Goal: Task Accomplishment & Management: Manage account settings

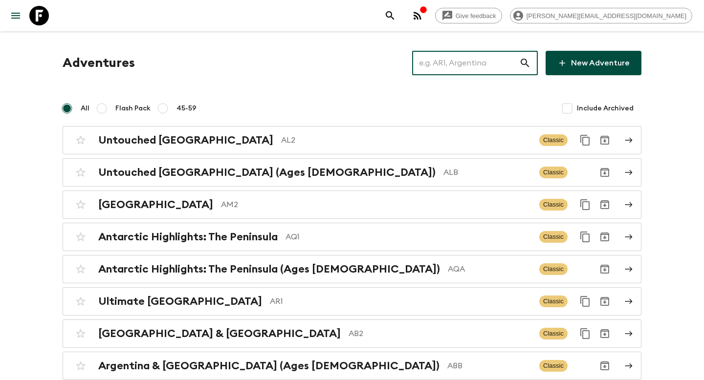
click at [446, 65] on input "text" at bounding box center [465, 62] width 107 height 27
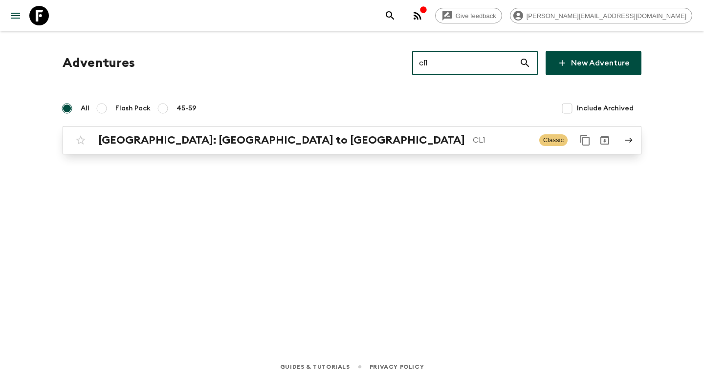
type input "cl1"
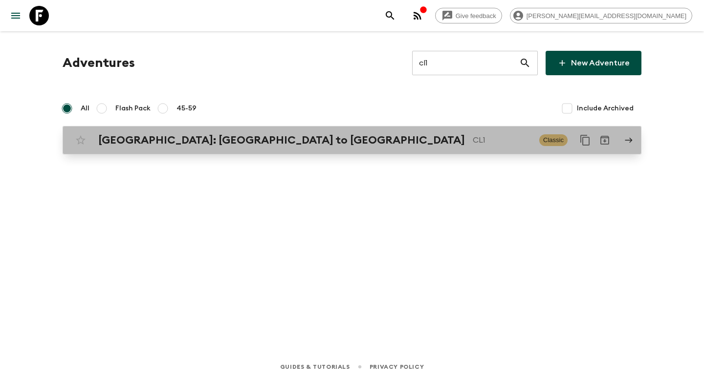
click at [473, 135] on p "CL1" at bounding box center [502, 140] width 59 height 12
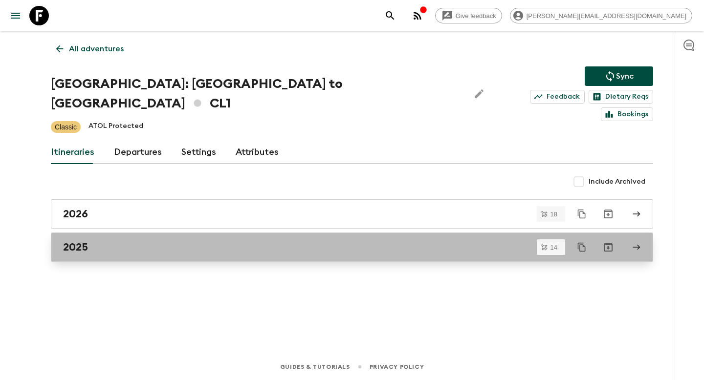
click at [67, 241] on h2 "2025" at bounding box center [75, 247] width 25 height 13
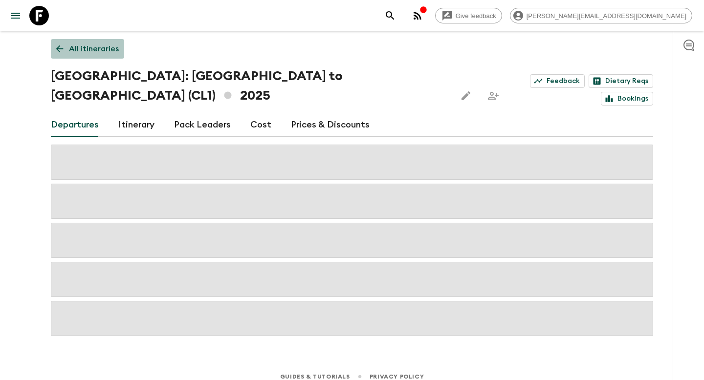
click at [106, 40] on link "All itineraries" at bounding box center [87, 49] width 73 height 20
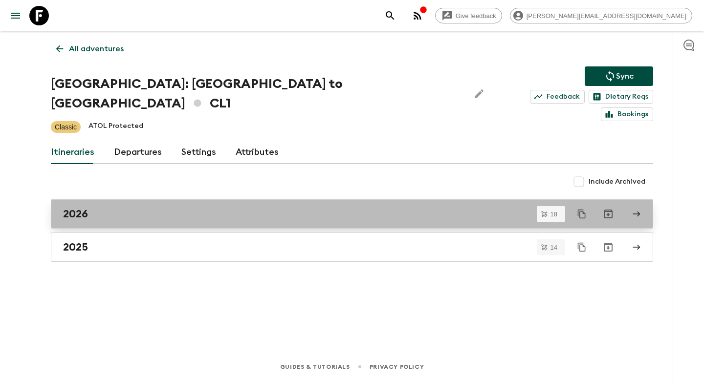
click at [92, 208] on div "2026" at bounding box center [342, 214] width 559 height 13
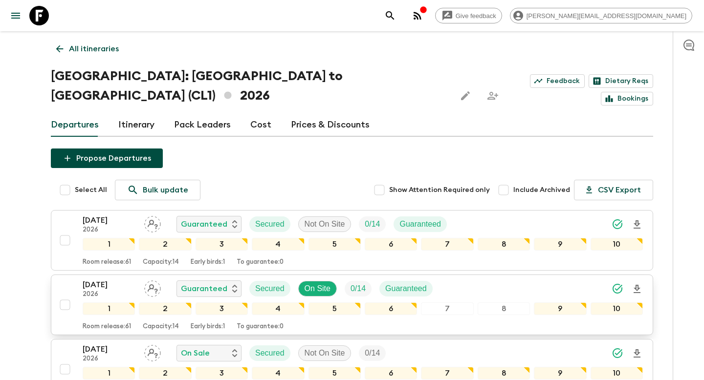
click at [65, 295] on input "checkbox" at bounding box center [65, 305] width 20 height 20
checkbox input "true"
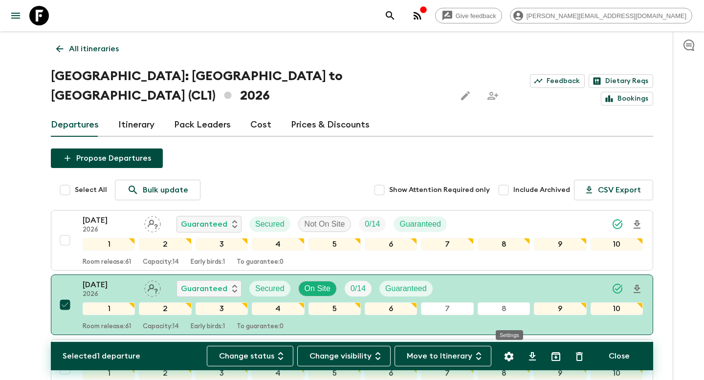
click at [509, 361] on icon "Settings" at bounding box center [509, 357] width 12 height 12
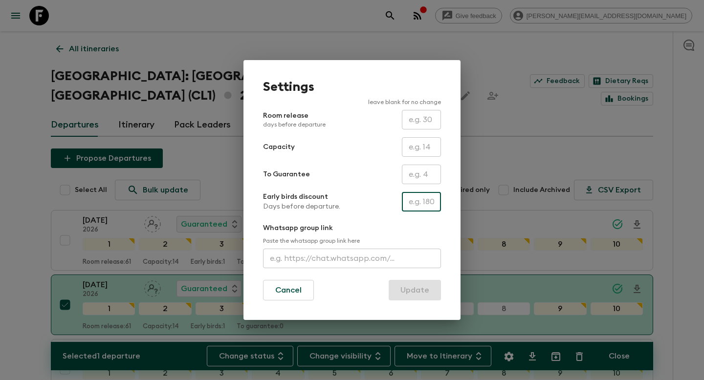
click at [418, 197] on input "text" at bounding box center [421, 202] width 39 height 20
type input "132"
click at [412, 291] on button "Update" at bounding box center [415, 290] width 52 height 21
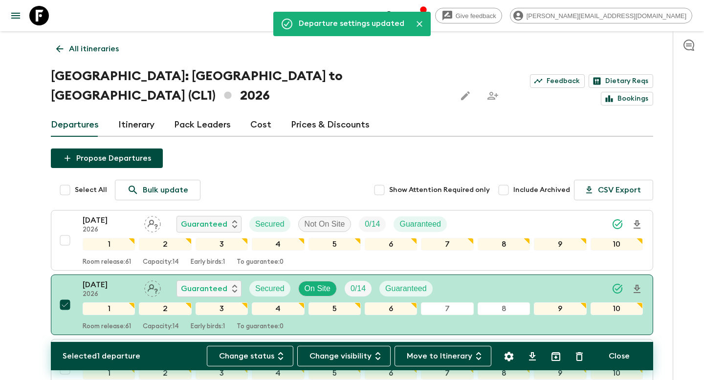
click at [117, 48] on p "All itineraries" at bounding box center [94, 49] width 50 height 12
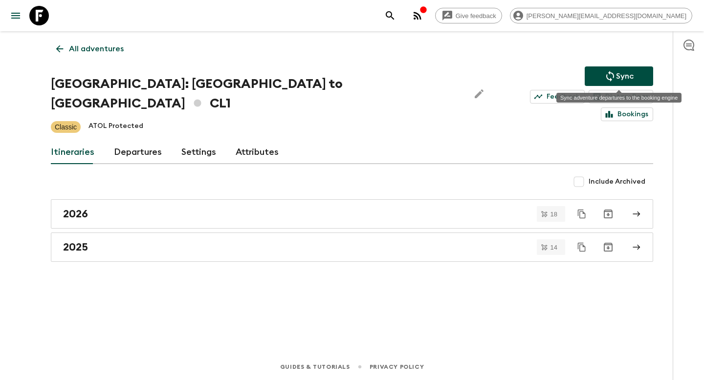
click at [600, 80] on button "Sync" at bounding box center [619, 77] width 68 height 20
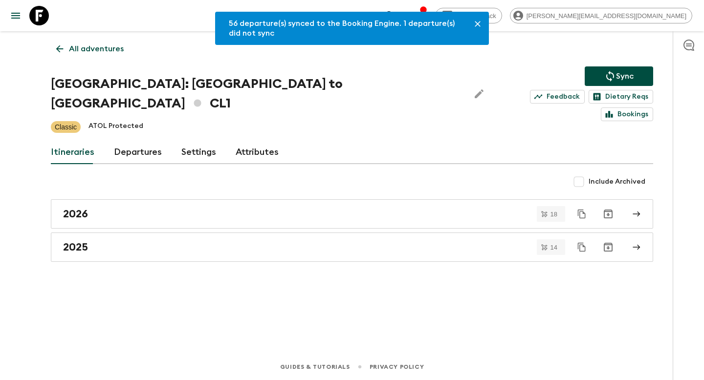
click at [104, 53] on p "All adventures" at bounding box center [96, 49] width 55 height 12
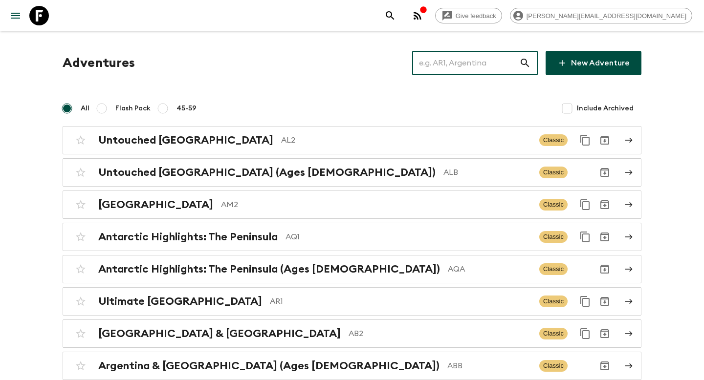
click at [472, 64] on input "text" at bounding box center [465, 62] width 107 height 27
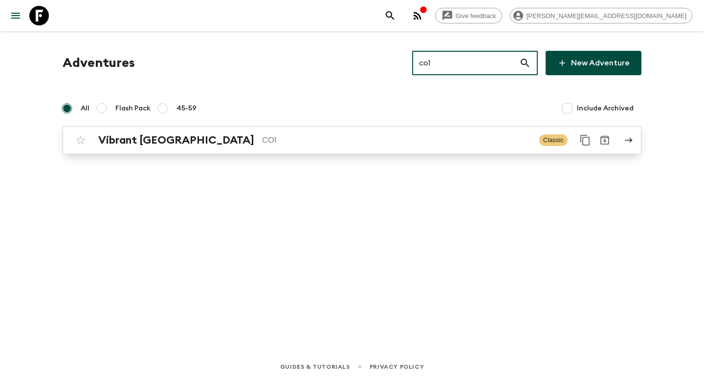
type input "co1"
click at [263, 139] on p "CO1" at bounding box center [396, 140] width 269 height 12
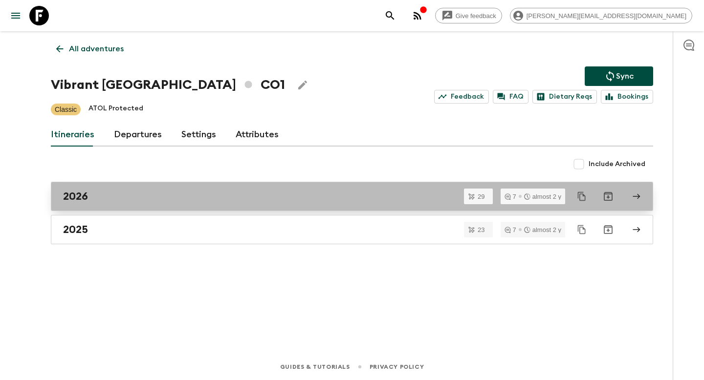
click at [116, 197] on div "2026" at bounding box center [342, 196] width 559 height 13
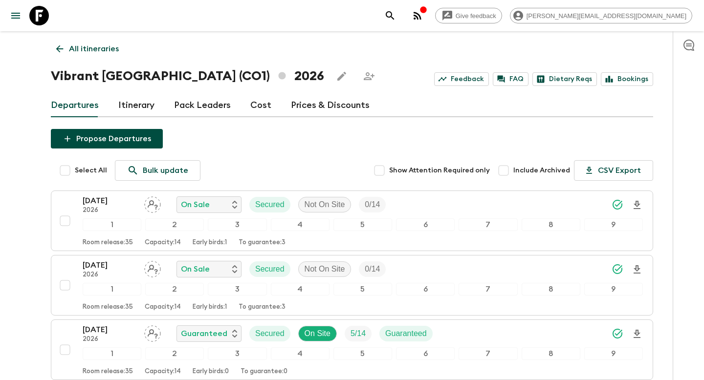
click at [83, 48] on p "All itineraries" at bounding box center [94, 49] width 50 height 12
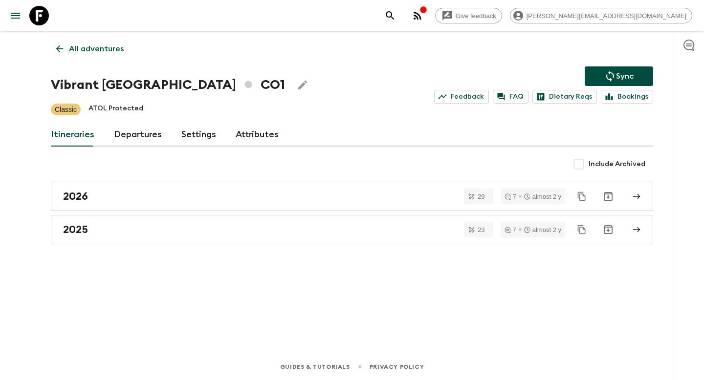
click at [81, 53] on p "All adventures" at bounding box center [96, 49] width 55 height 12
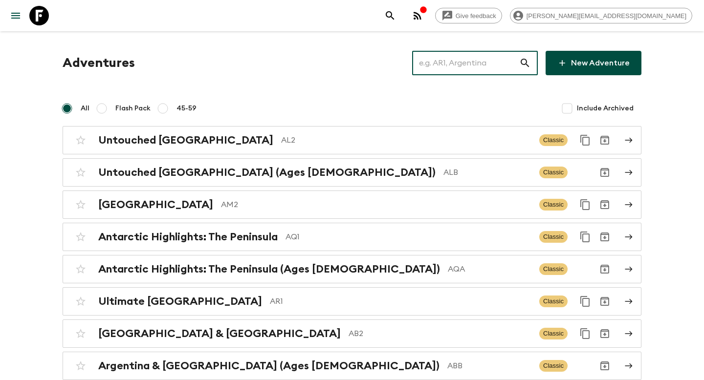
click at [453, 65] on input "text" at bounding box center [465, 62] width 107 height 27
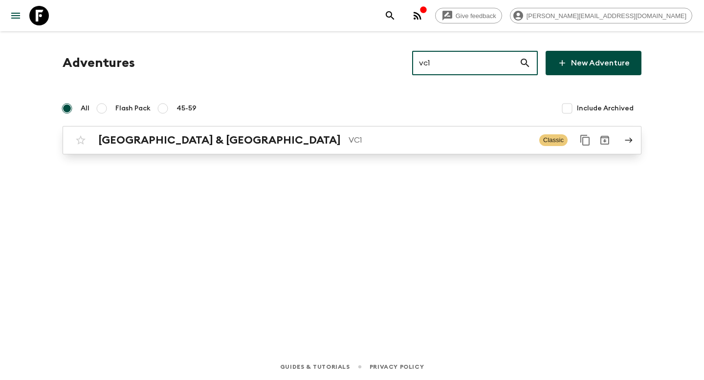
type input "vc1"
click at [349, 142] on p "VC1" at bounding box center [440, 140] width 183 height 12
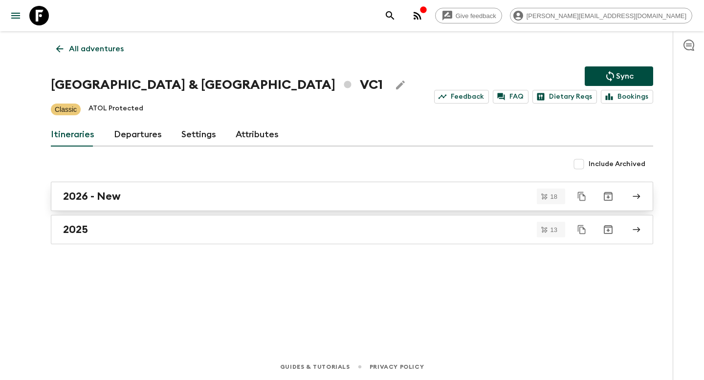
click at [107, 204] on link "2026 - New" at bounding box center [352, 196] width 602 height 29
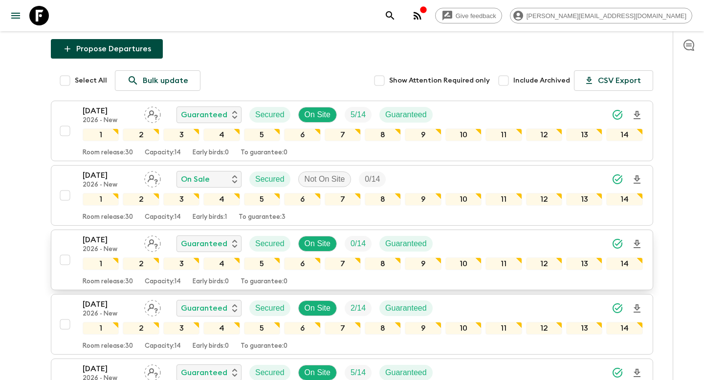
scroll to position [116, 0]
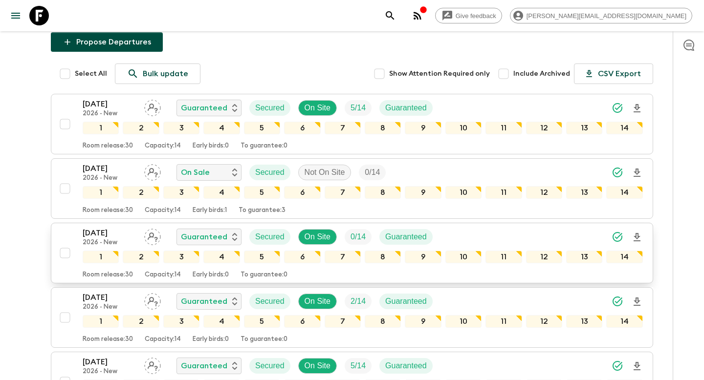
click at [67, 244] on input "checkbox" at bounding box center [65, 254] width 20 height 20
checkbox input "true"
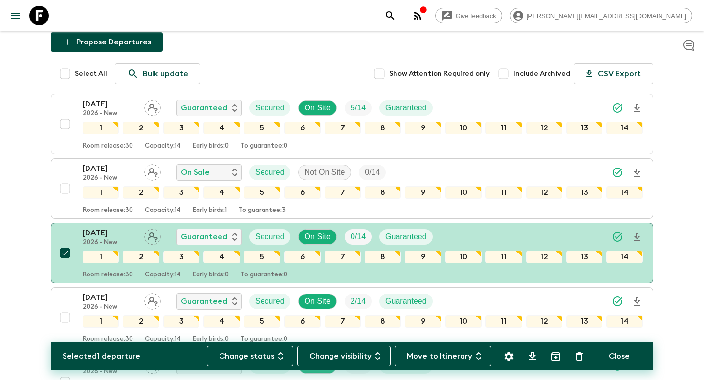
click at [509, 359] on icon "Settings" at bounding box center [509, 356] width 9 height 9
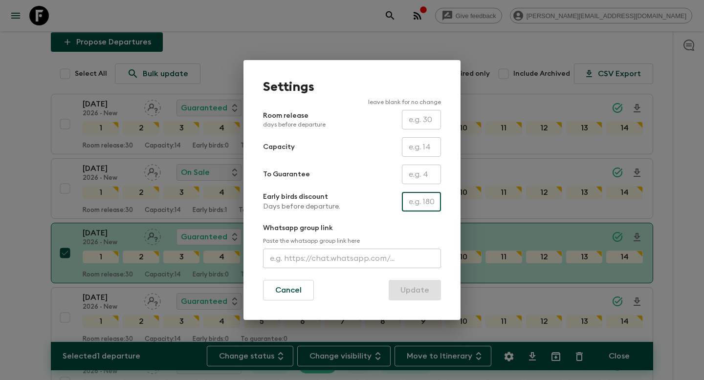
click at [420, 203] on input "text" at bounding box center [421, 202] width 39 height 20
type input "163"
click at [415, 289] on button "Update" at bounding box center [415, 290] width 52 height 21
click at [411, 289] on button "Update" at bounding box center [415, 290] width 52 height 21
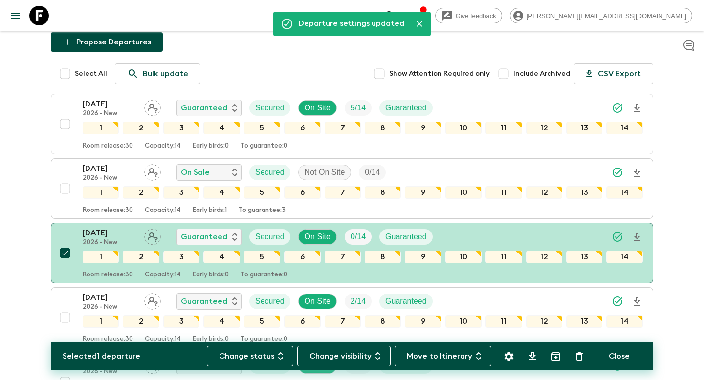
scroll to position [0, 0]
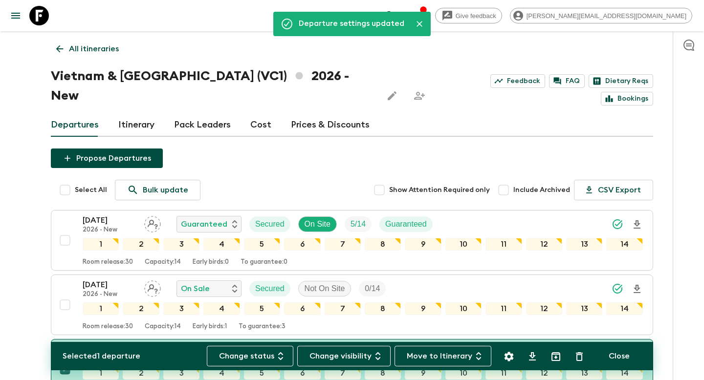
click at [110, 49] on p "All itineraries" at bounding box center [94, 49] width 50 height 12
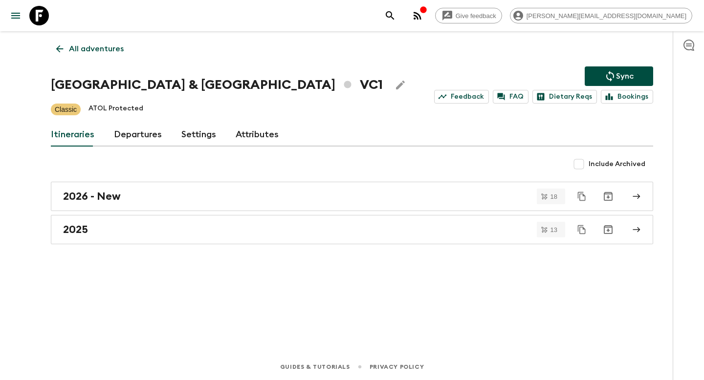
click at [630, 74] on p "Sync" at bounding box center [625, 76] width 18 height 12
click at [616, 69] on button "Sync" at bounding box center [619, 77] width 68 height 20
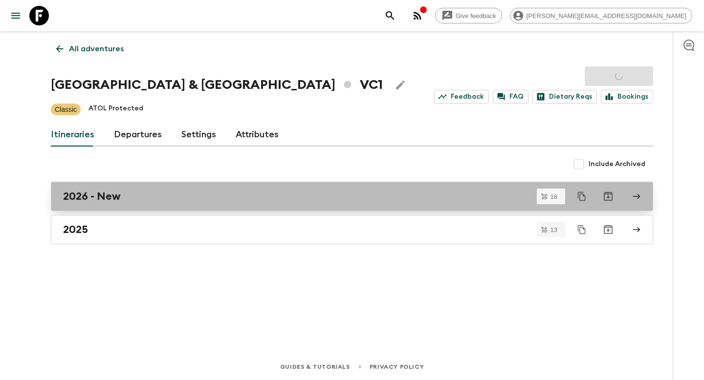
click at [105, 207] on link "2026 - New" at bounding box center [352, 196] width 602 height 29
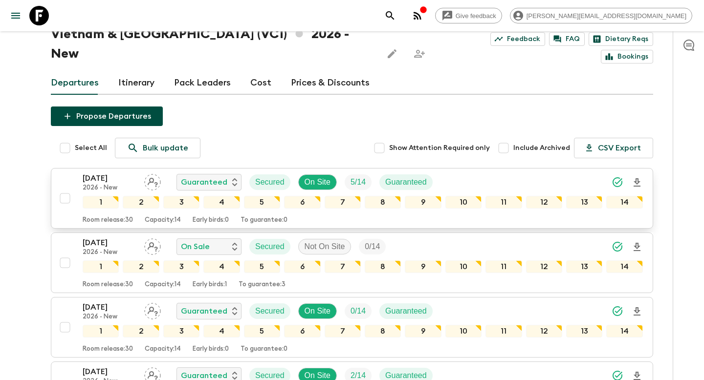
scroll to position [43, 0]
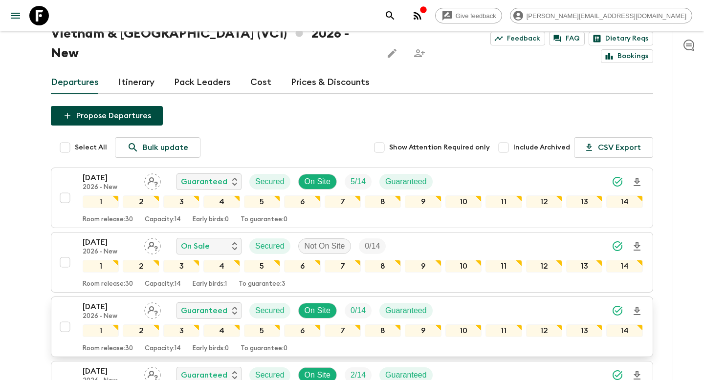
click at [462, 301] on div "[DATE] 2026 - New Guaranteed Secured On Site 0 / 14 Guaranteed" at bounding box center [363, 311] width 560 height 20
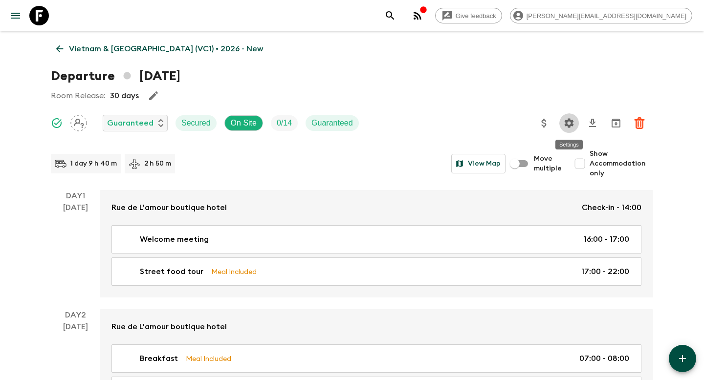
click at [572, 124] on icon "Settings" at bounding box center [569, 122] width 9 height 9
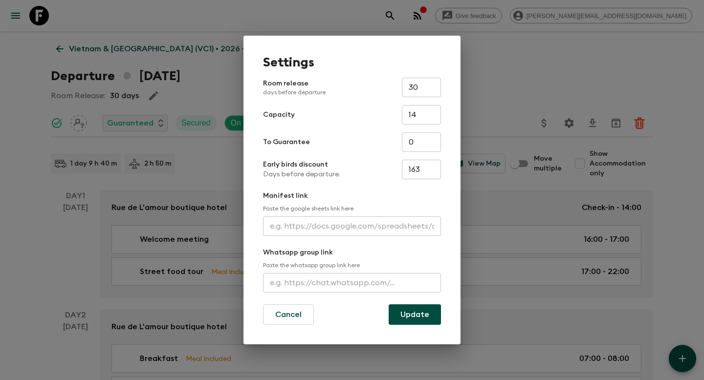
click at [548, 82] on div "Settings Room release days before departure 30 ​ Capacity 14 ​ To Guarantee 0 ​…" at bounding box center [352, 190] width 704 height 380
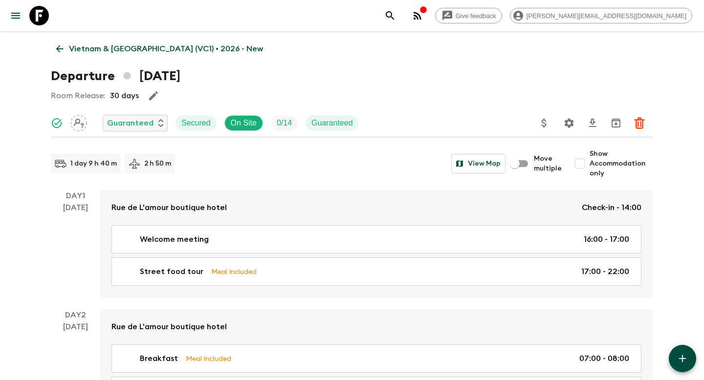
click at [144, 46] on p "Vietnam & [GEOGRAPHIC_DATA] (VC1) • 2026 - New" at bounding box center [166, 49] width 194 height 12
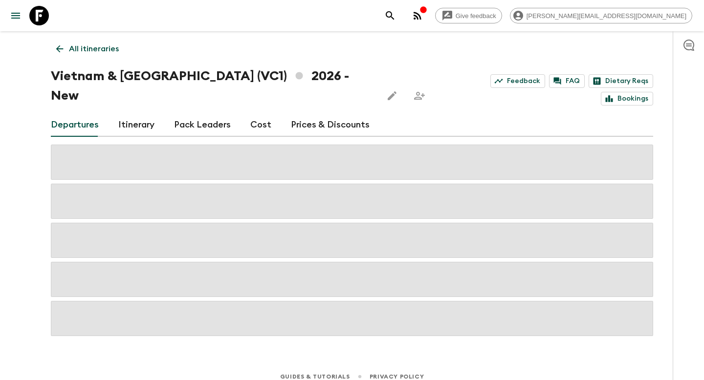
click at [111, 48] on p "All itineraries" at bounding box center [94, 49] width 50 height 12
